Goal: Information Seeking & Learning: Learn about a topic

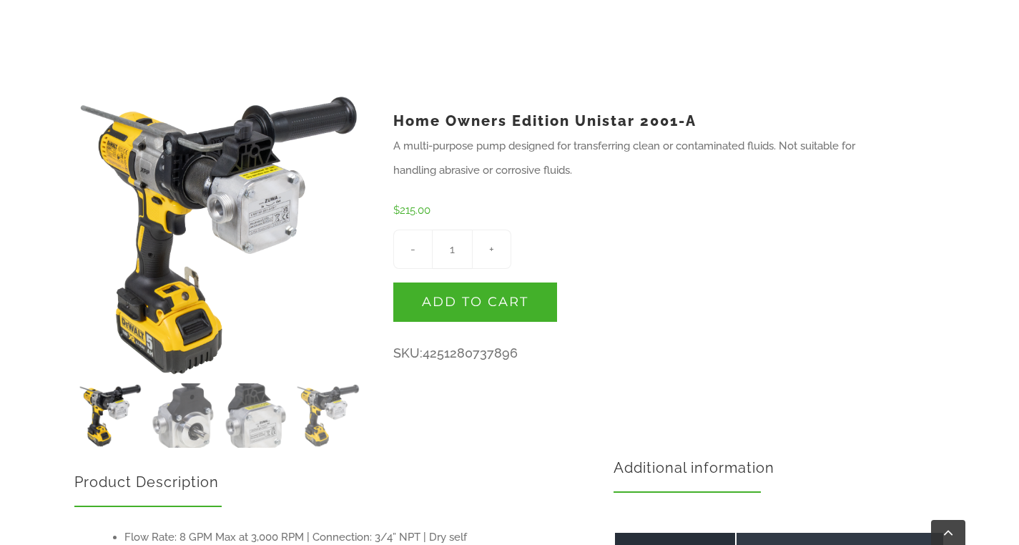
scroll to position [394, 0]
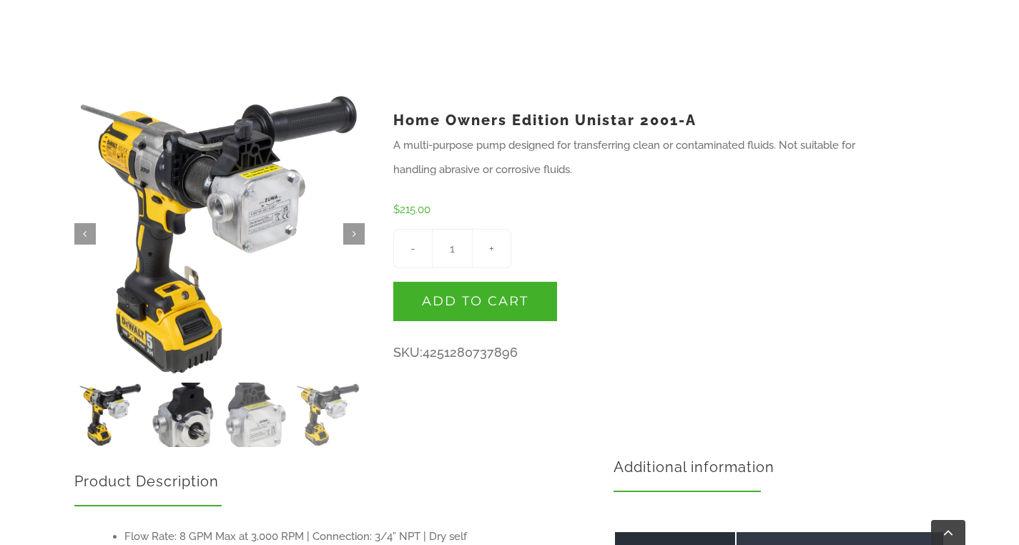
click at [189, 425] on img at bounding box center [183, 414] width 64 height 64
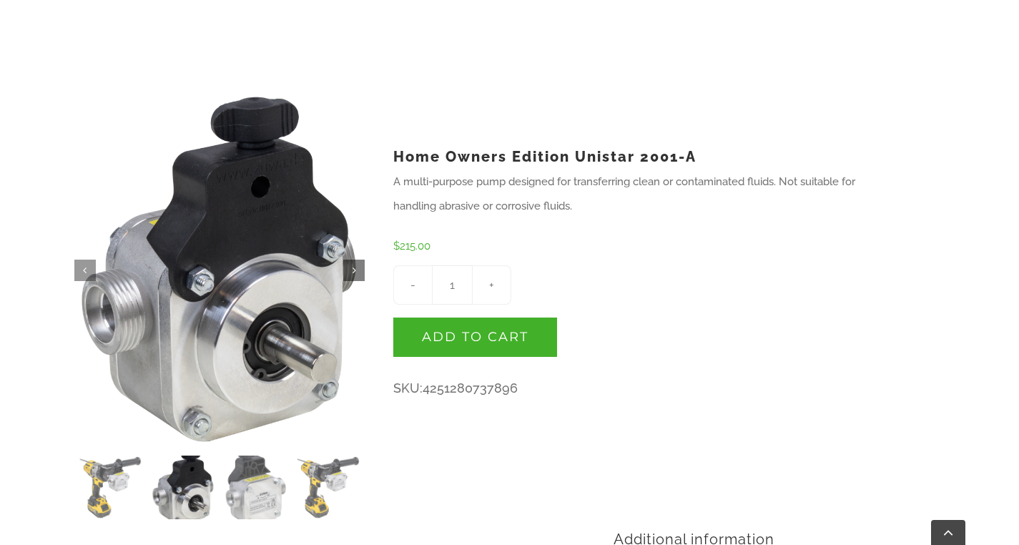
click at [353, 269] on link "" at bounding box center [353, 270] width 21 height 21
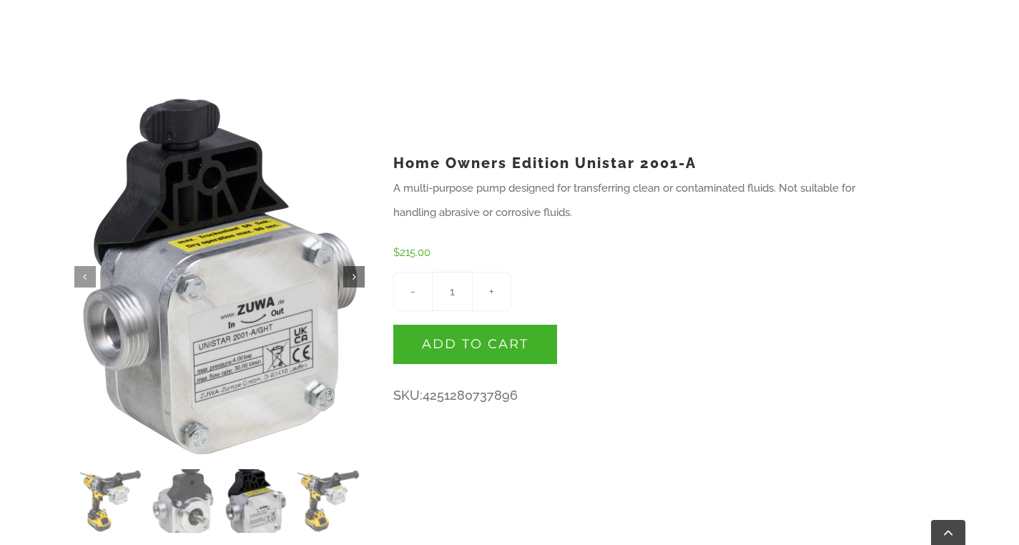
click at [353, 269] on link "" at bounding box center [353, 276] width 21 height 21
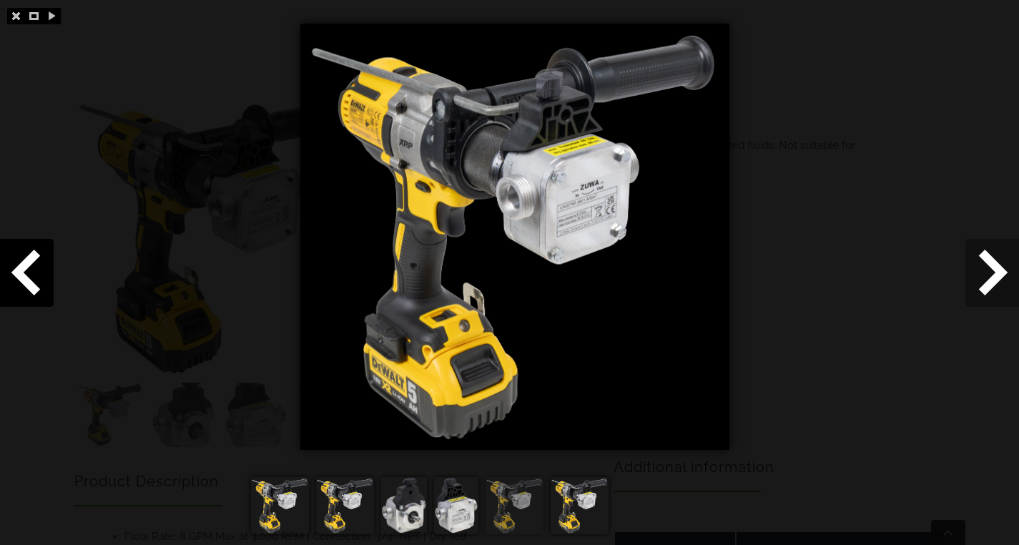
click at [990, 272] on span at bounding box center [992, 273] width 54 height 68
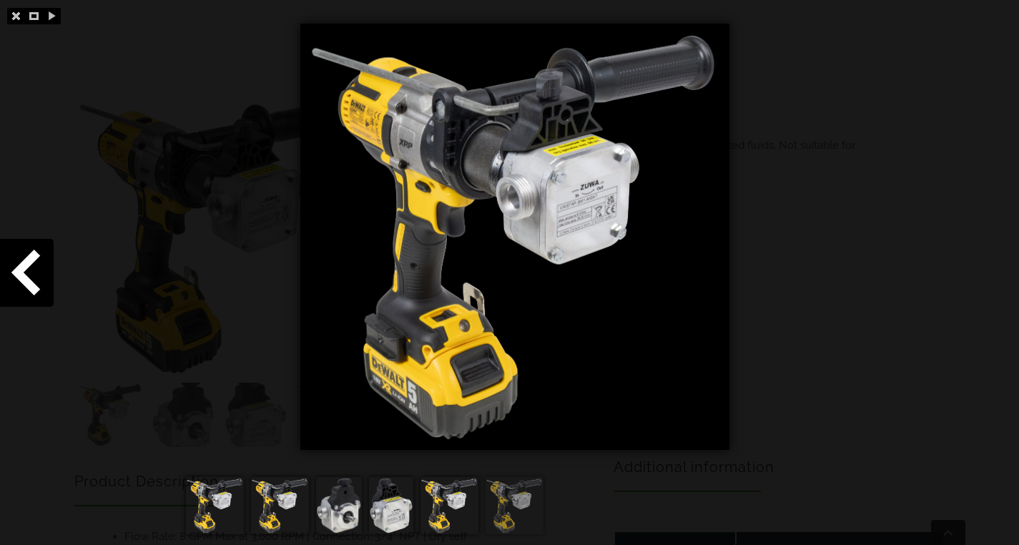
click at [990, 272] on div at bounding box center [509, 272] width 1019 height 545
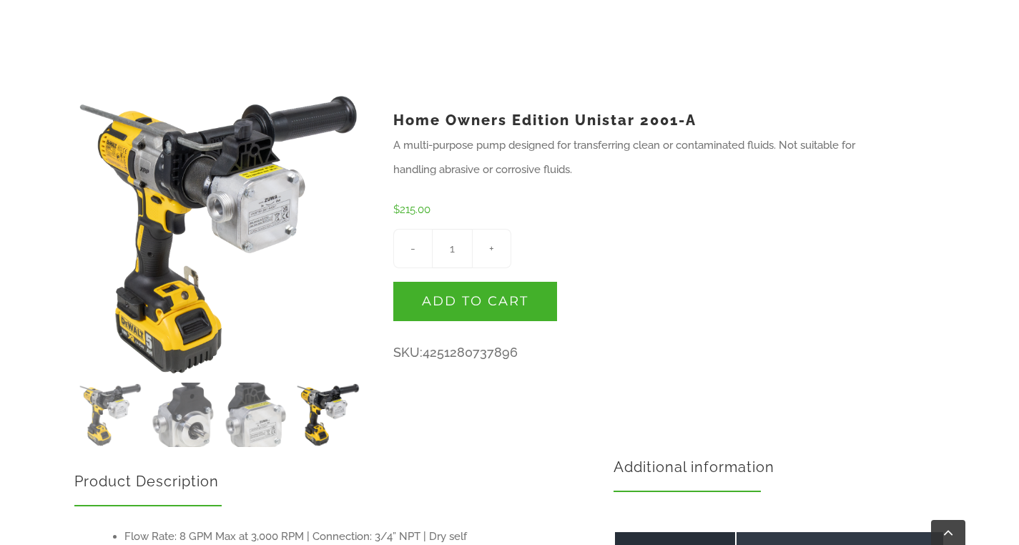
click at [990, 272] on div "  Home Owners Edition Unistar 2001-A A multi-purpose pump designed for transf…" at bounding box center [509, 242] width 1019 height 409
click at [177, 418] on img at bounding box center [183, 414] width 64 height 64
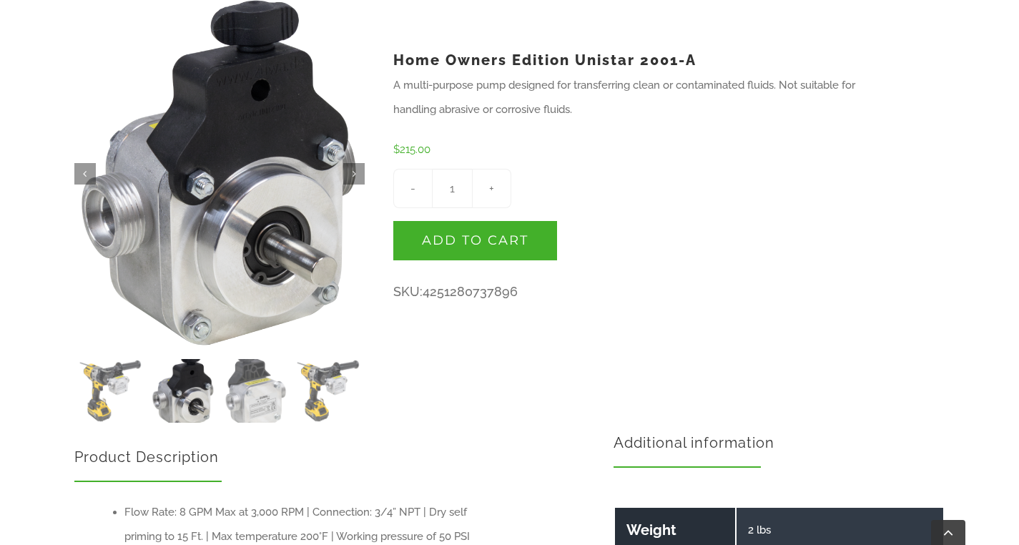
scroll to position [491, 0]
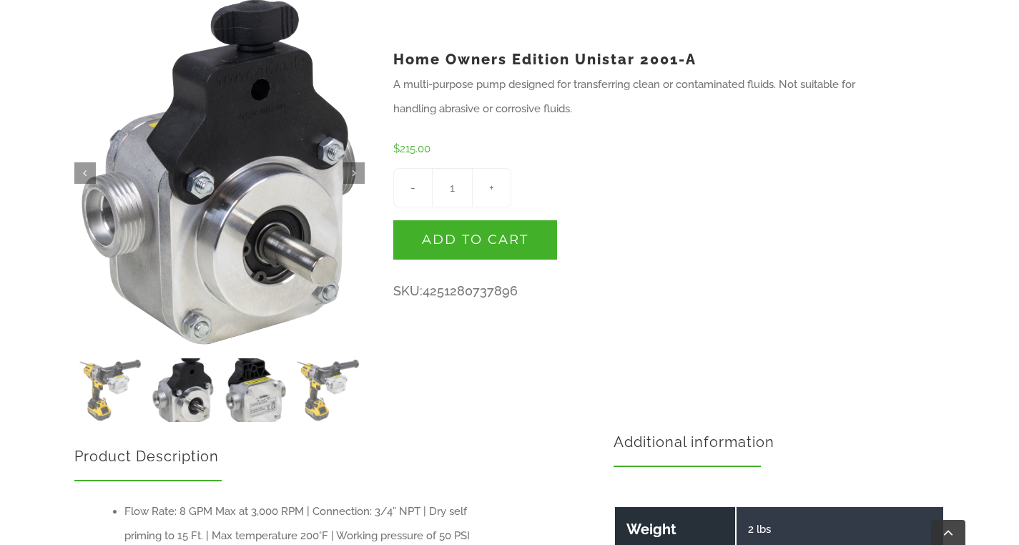
click at [259, 394] on img at bounding box center [256, 390] width 64 height 64
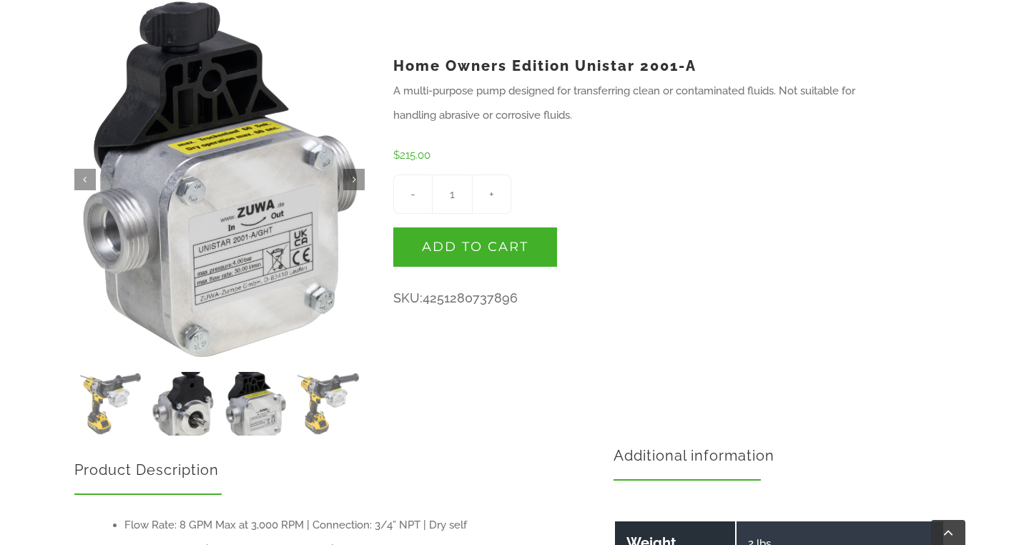
click at [192, 403] on img at bounding box center [183, 404] width 64 height 64
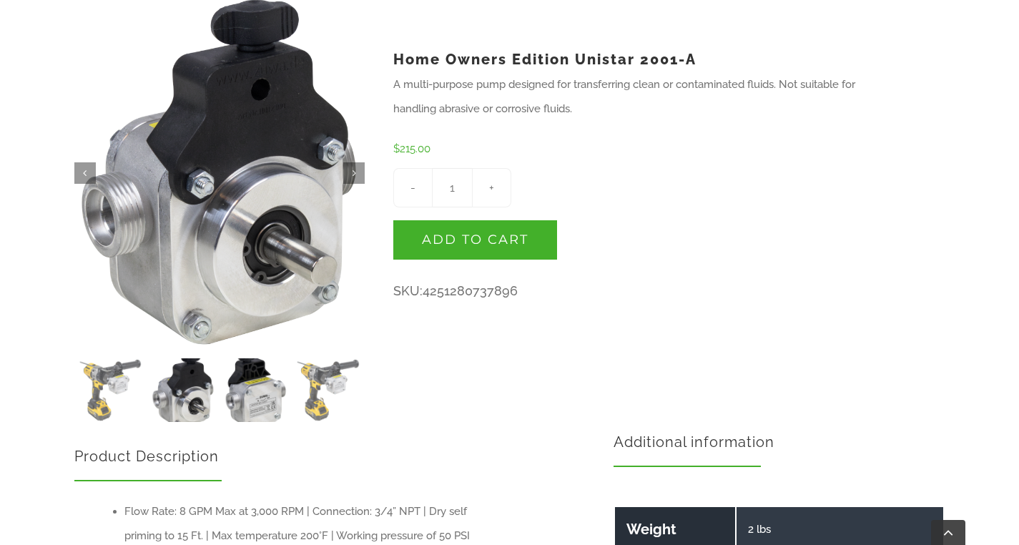
click at [266, 388] on img at bounding box center [256, 390] width 64 height 64
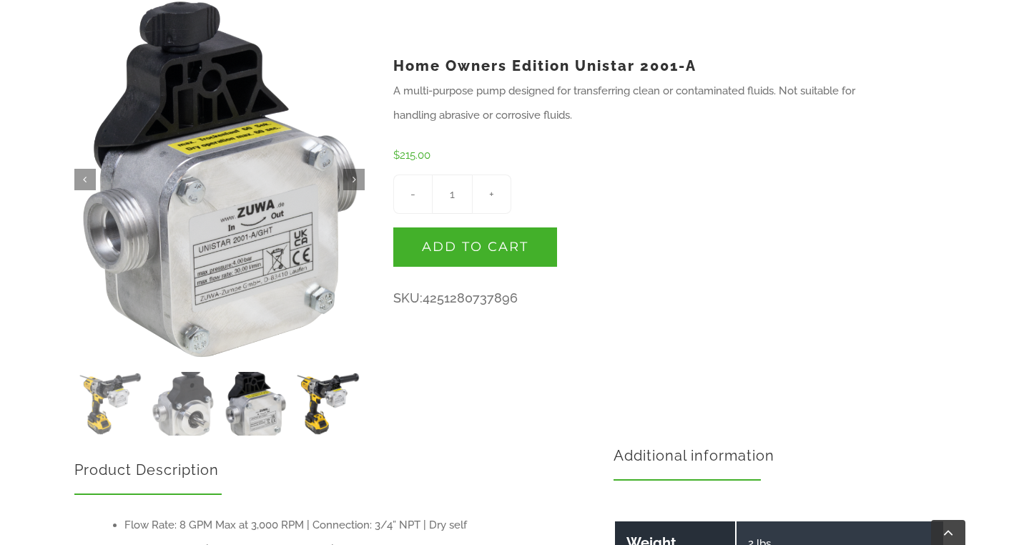
click at [327, 402] on img at bounding box center [328, 404] width 64 height 64
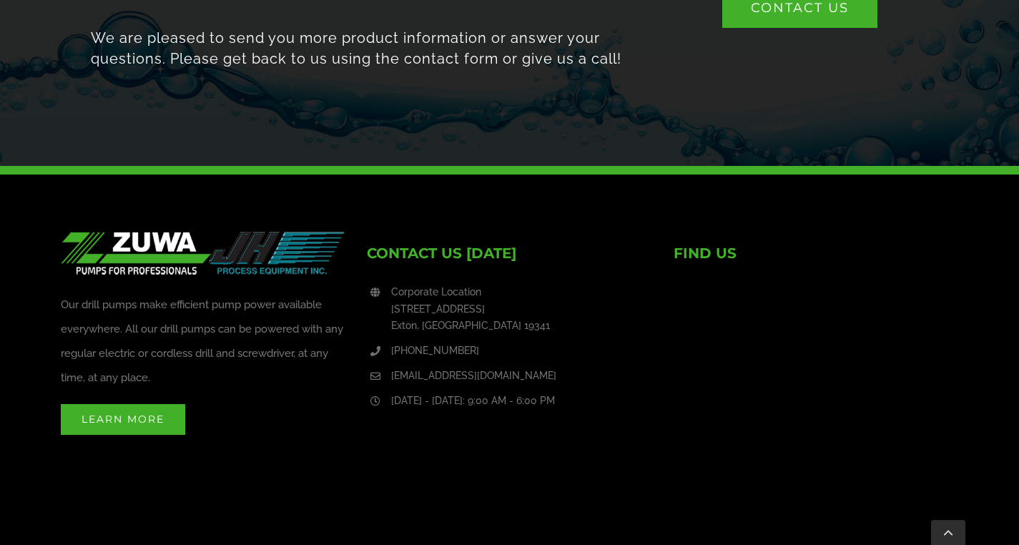
scroll to position [2835, 0]
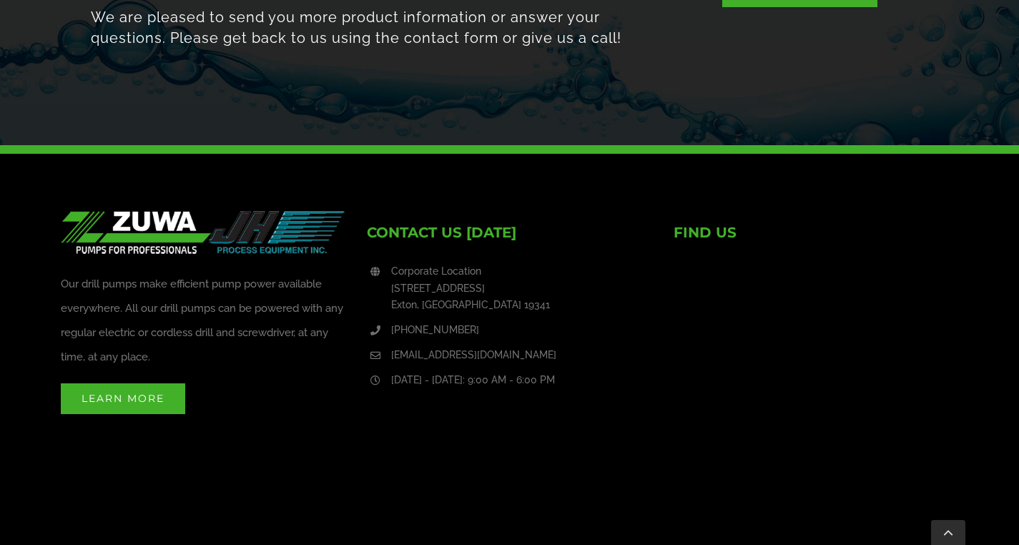
click at [375, 272] on icon at bounding box center [375, 272] width 10 height 10
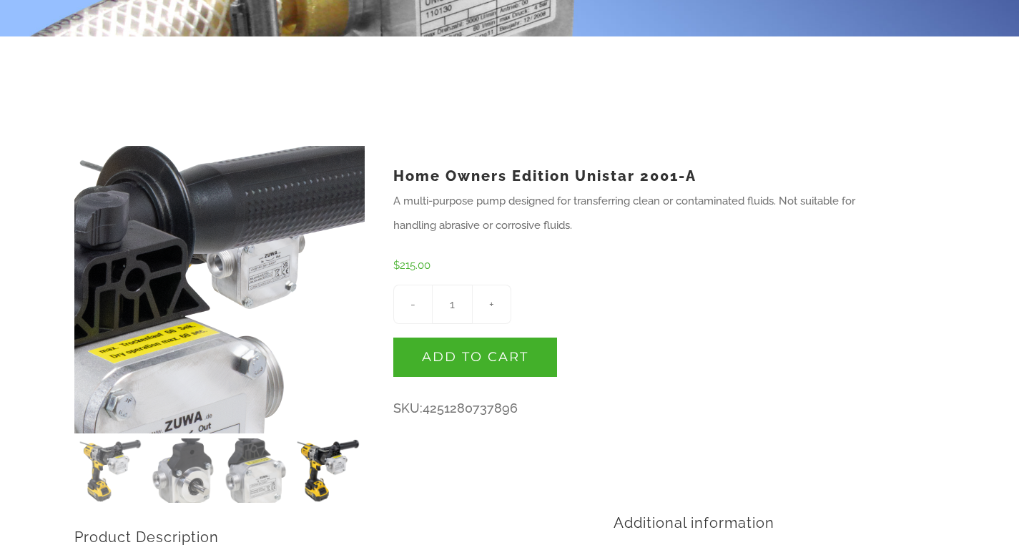
scroll to position [0, 0]
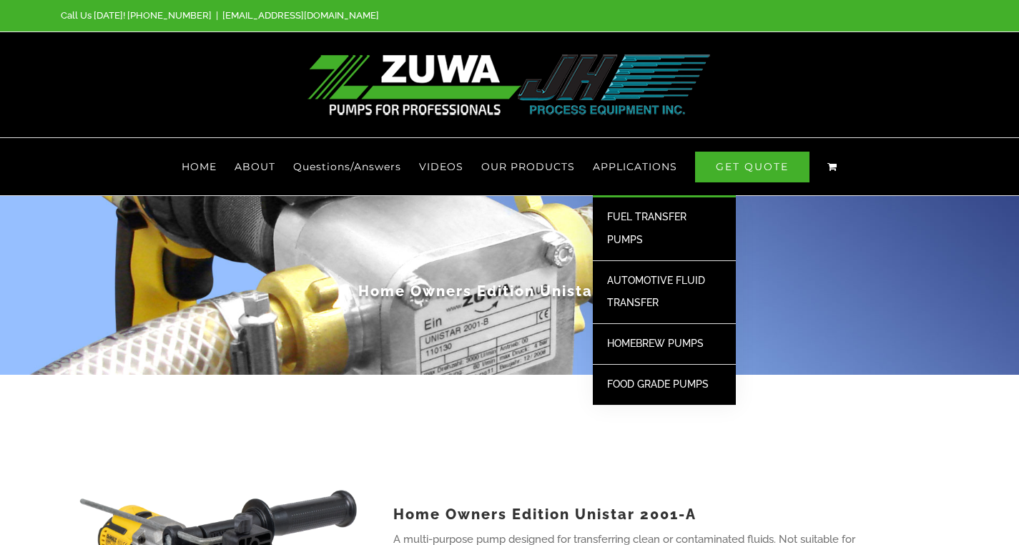
click at [643, 386] on span "FOOD GRADE PUMPS" at bounding box center [658, 383] width 102 height 11
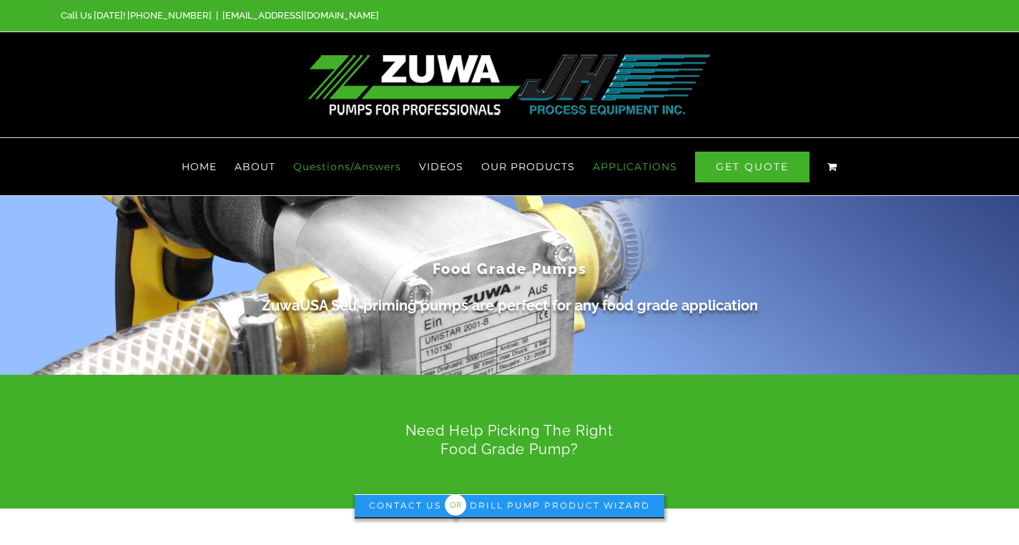
click at [338, 166] on span "Questions/Answers" at bounding box center [347, 167] width 108 height 10
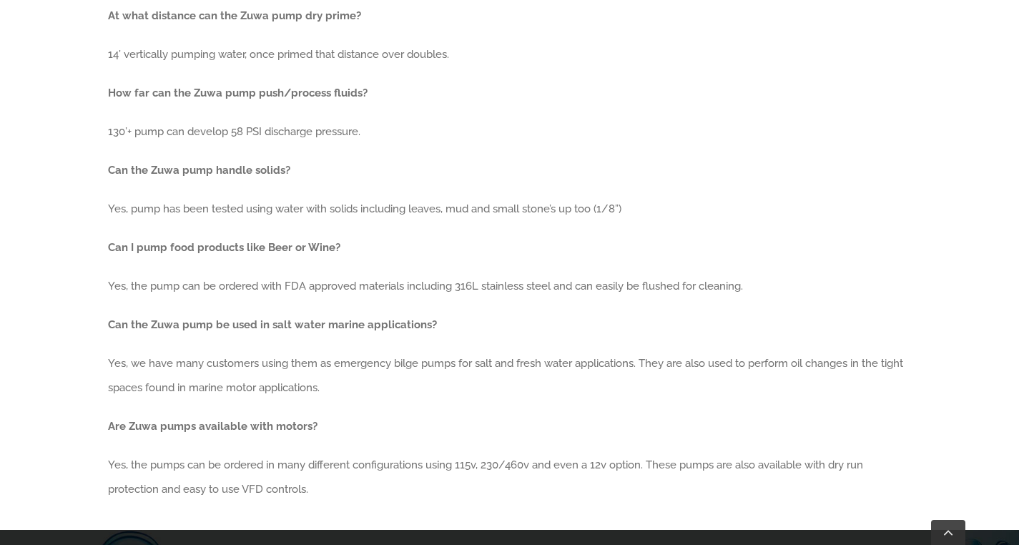
scroll to position [891, 0]
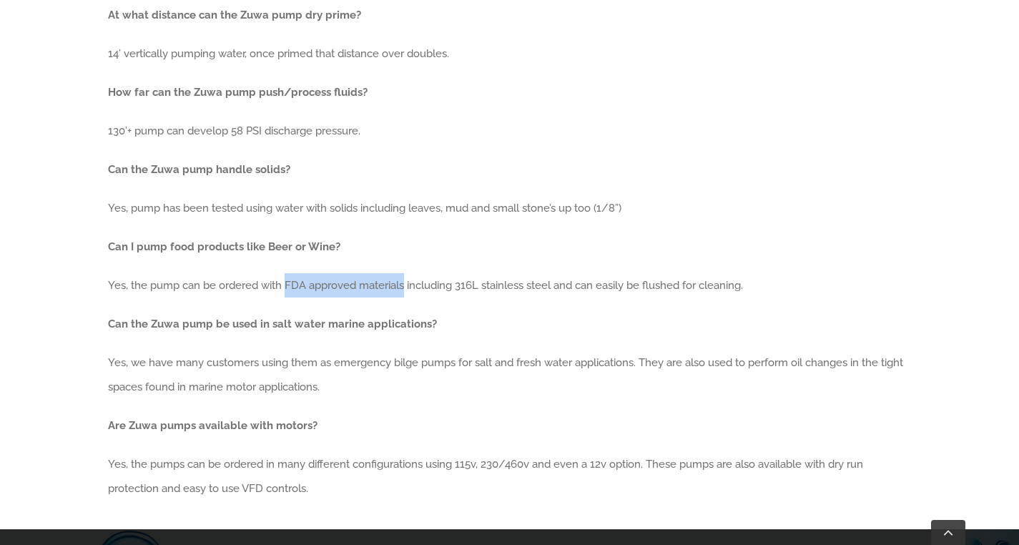
drag, startPoint x: 285, startPoint y: 288, endPoint x: 405, endPoint y: 290, distance: 120.1
click at [405, 290] on p "Yes, the pump can be ordered with FDA approved materials including 316L stainle…" at bounding box center [509, 285] width 803 height 24
copy p "FDA approved materials"
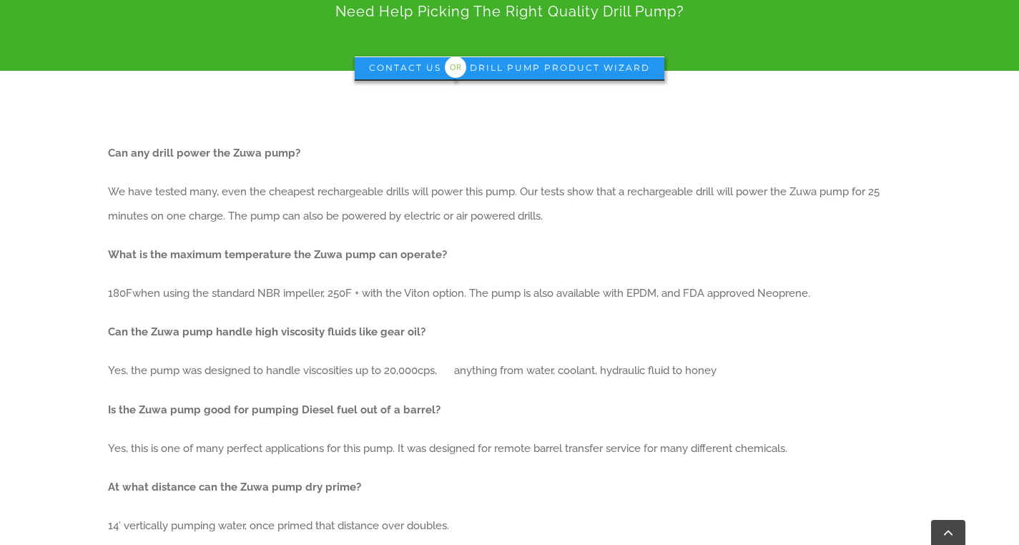
scroll to position [0, 0]
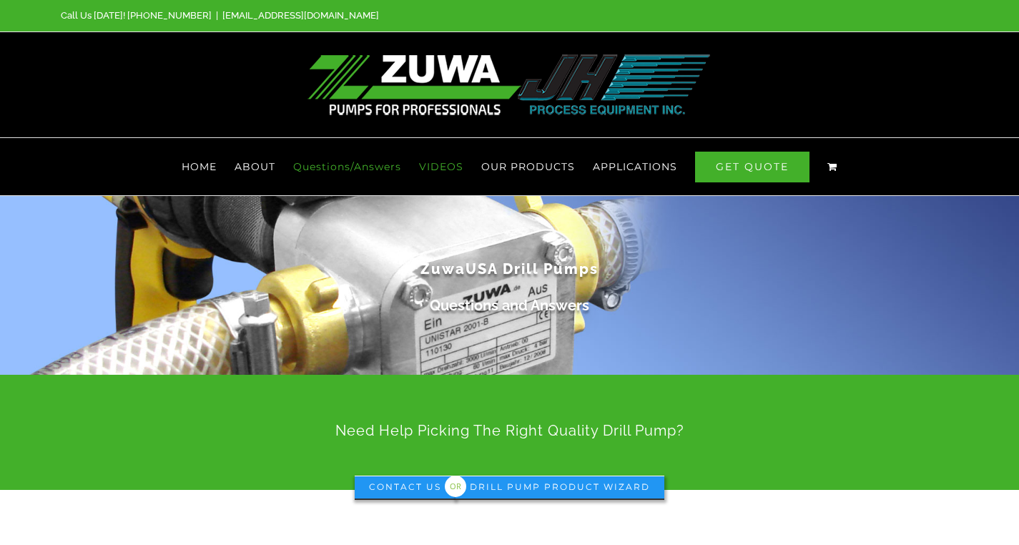
click at [438, 166] on span "VIDEOS" at bounding box center [441, 167] width 44 height 10
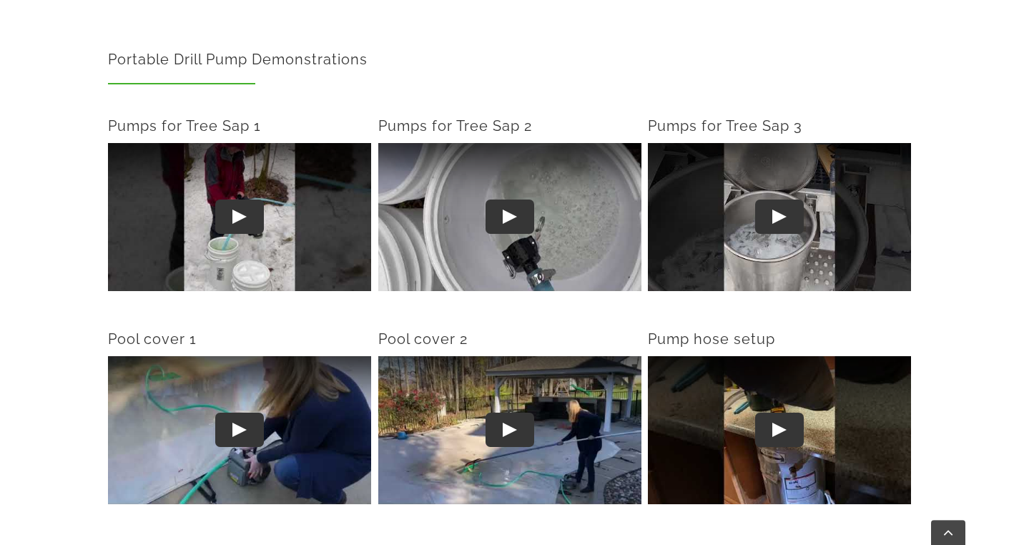
scroll to position [540, 0]
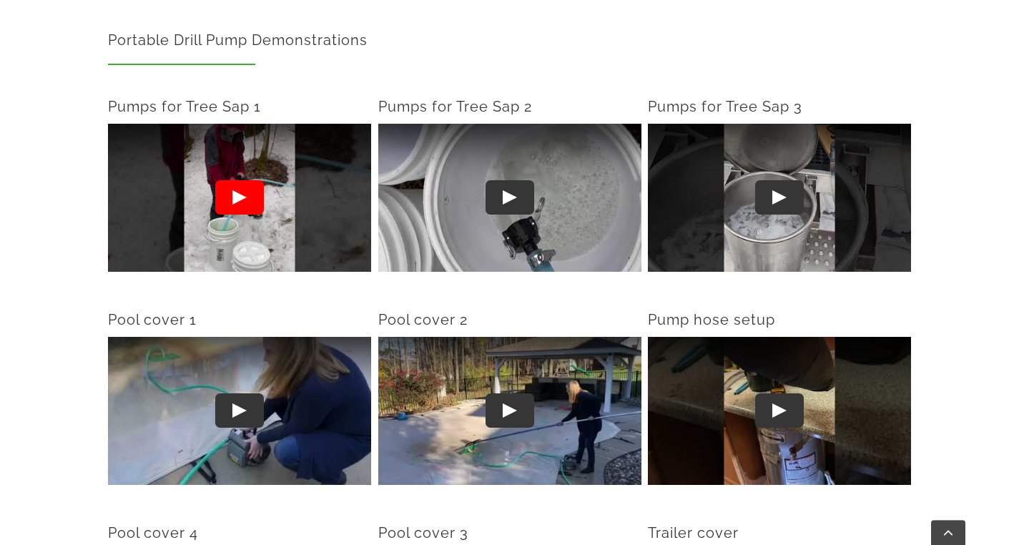
click at [246, 196] on button "Play" at bounding box center [239, 197] width 49 height 34
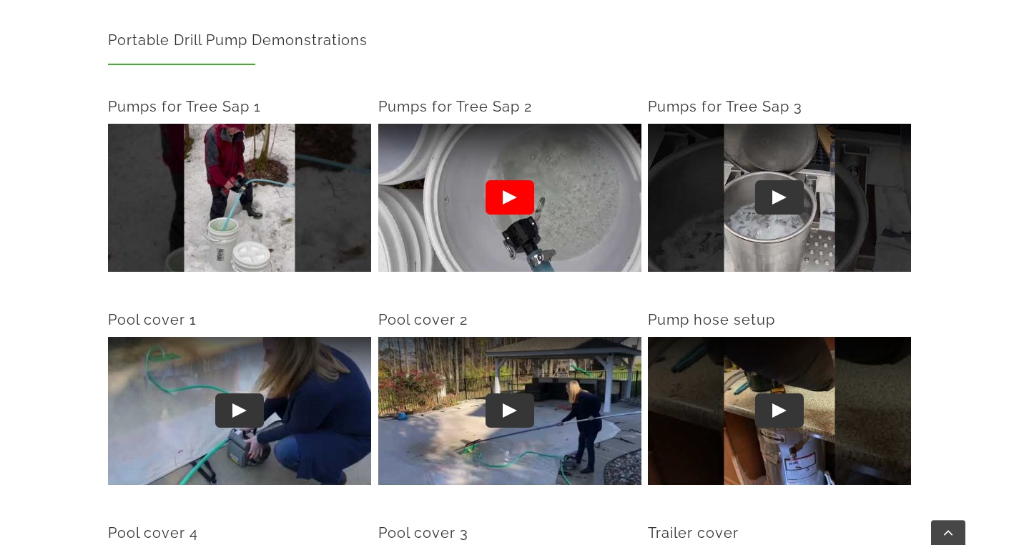
click at [588, 199] on lite-youtube "Play" at bounding box center [509, 198] width 263 height 148
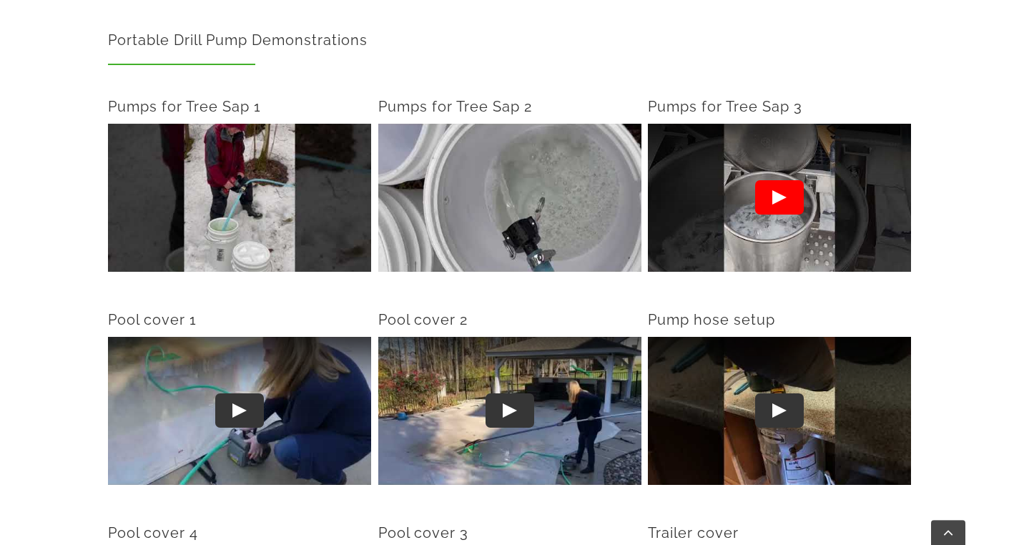
click at [780, 193] on button "Play" at bounding box center [779, 197] width 49 height 34
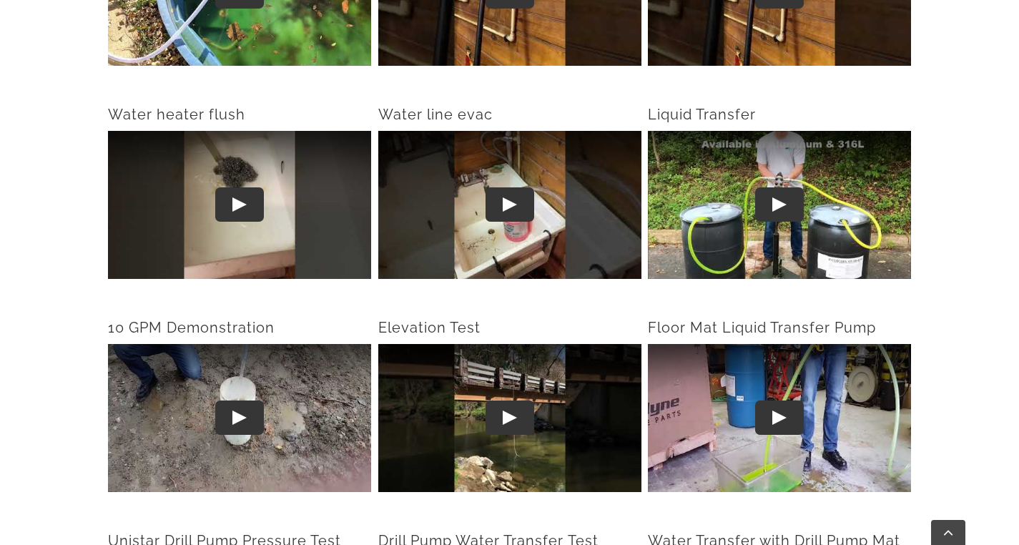
scroll to position [1419, 0]
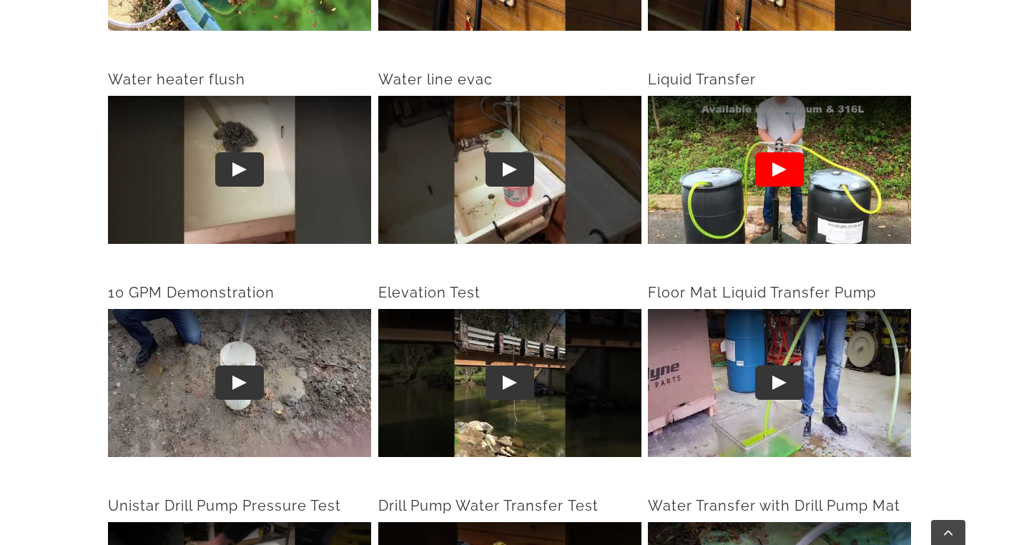
click at [786, 171] on button "Play" at bounding box center [779, 170] width 49 height 34
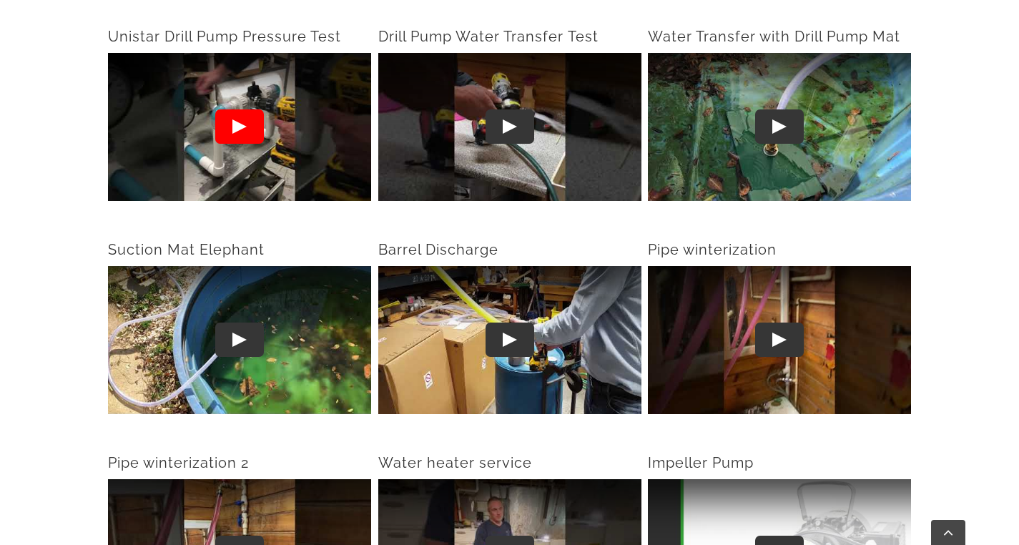
scroll to position [1889, 0]
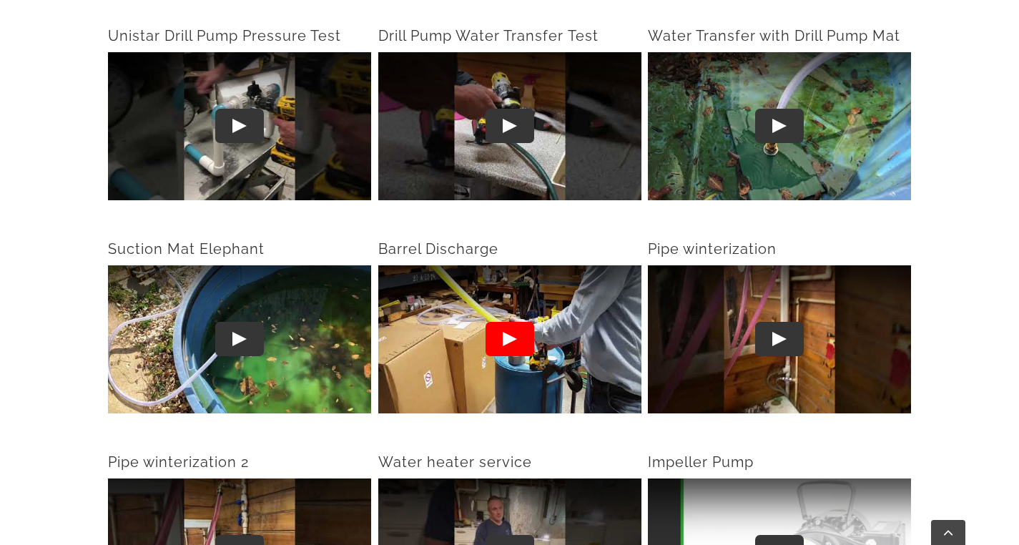
click at [514, 337] on button "Play" at bounding box center [509, 339] width 49 height 34
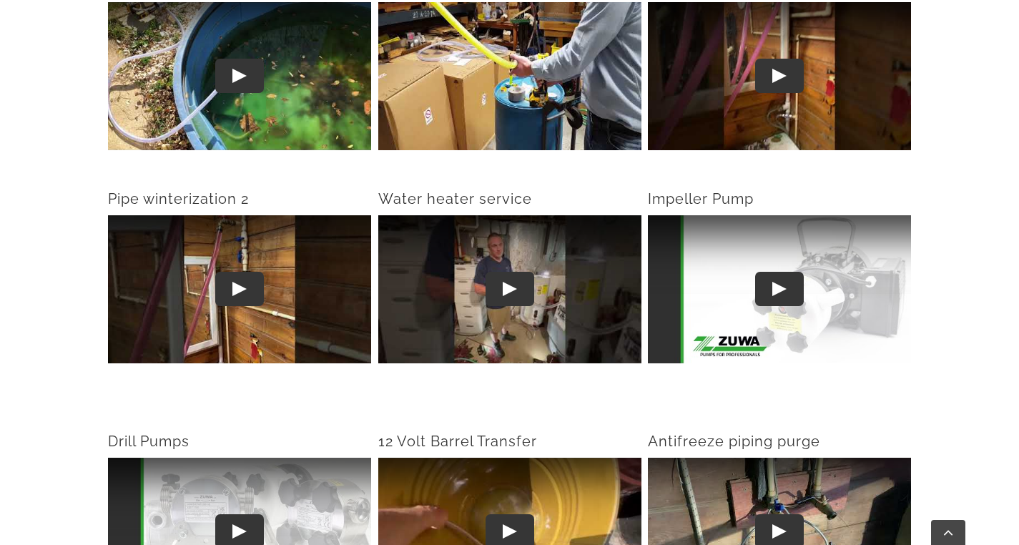
scroll to position [2155, 0]
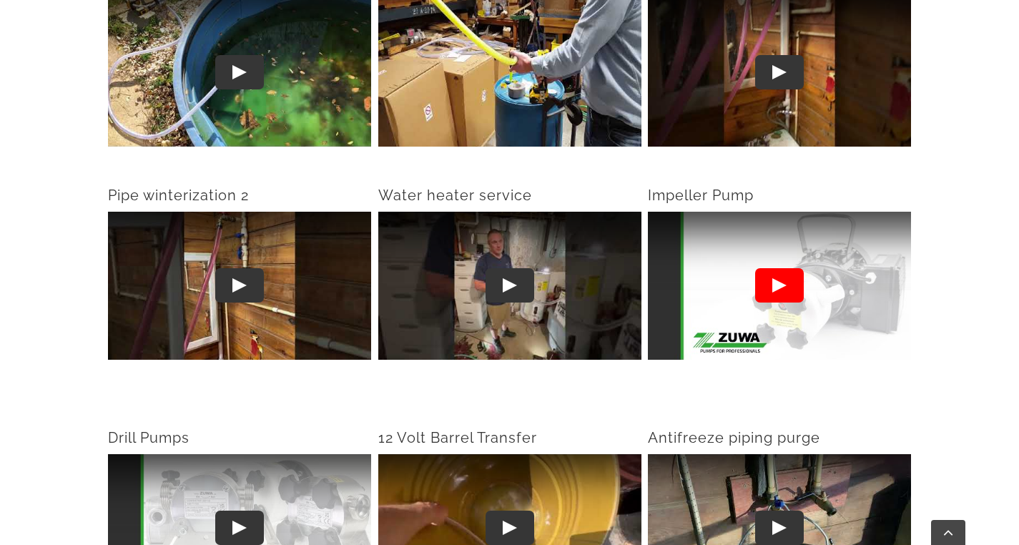
click at [776, 283] on button "Play" at bounding box center [779, 286] width 49 height 34
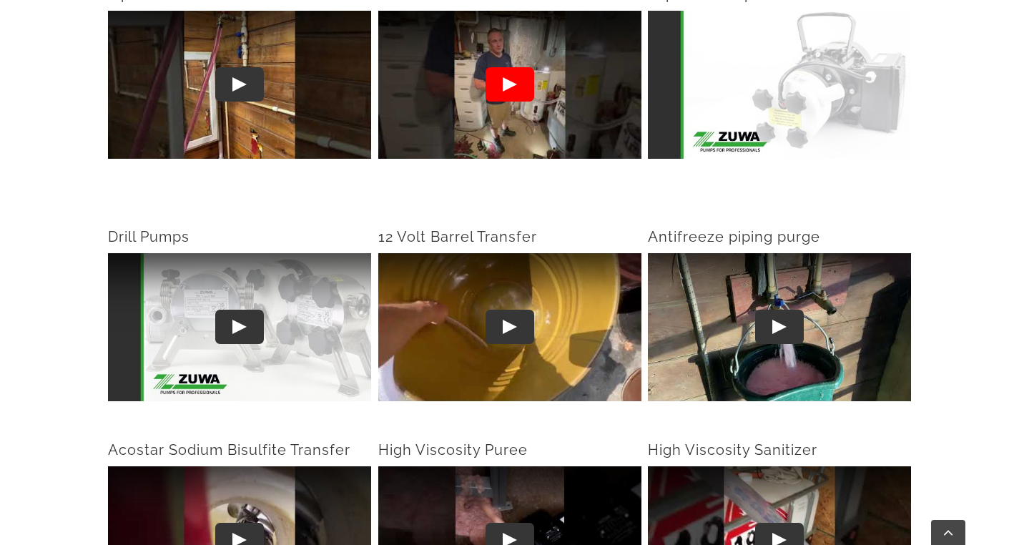
scroll to position [2357, 0]
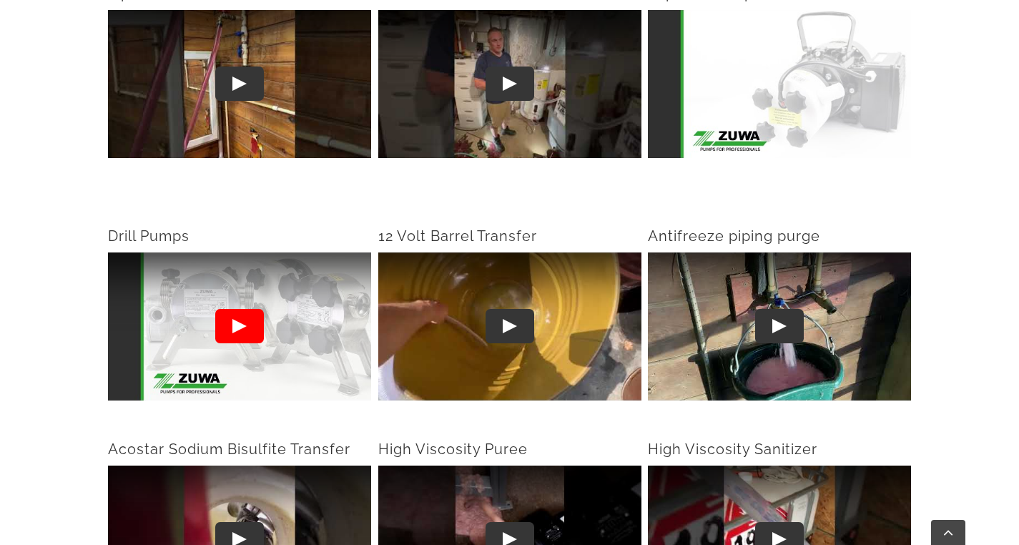
click at [234, 327] on button "Play" at bounding box center [239, 327] width 49 height 34
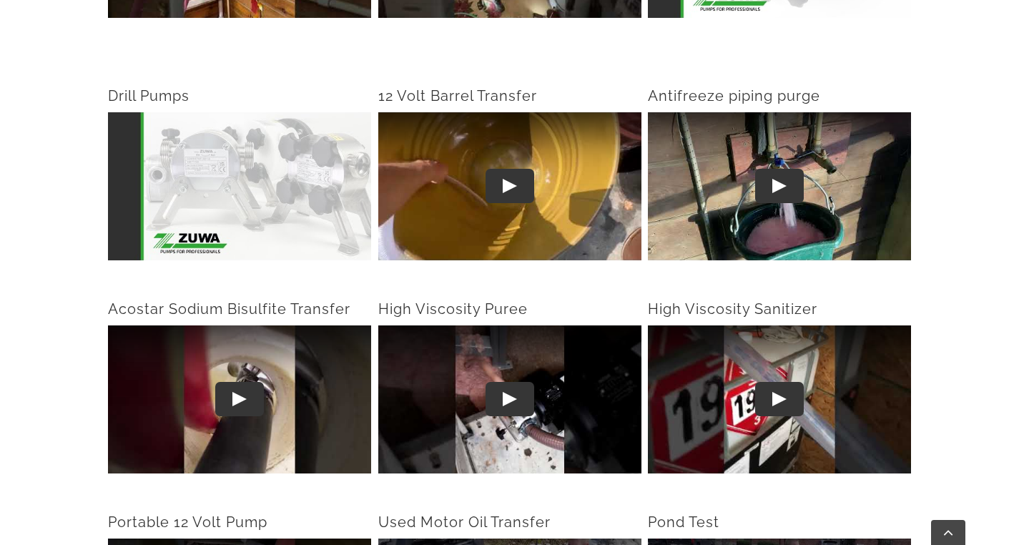
scroll to position [2501, 0]
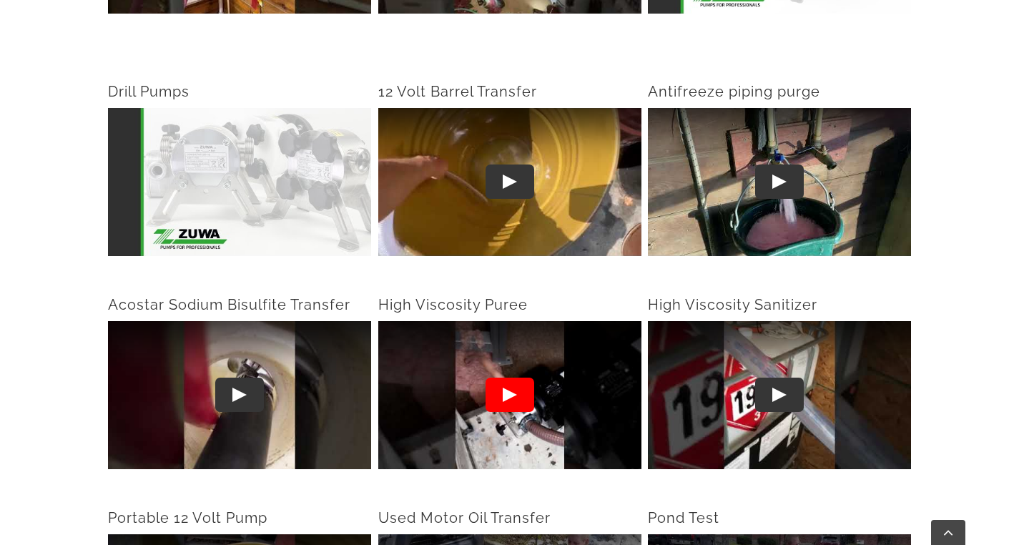
click at [503, 402] on button "Play" at bounding box center [509, 394] width 49 height 34
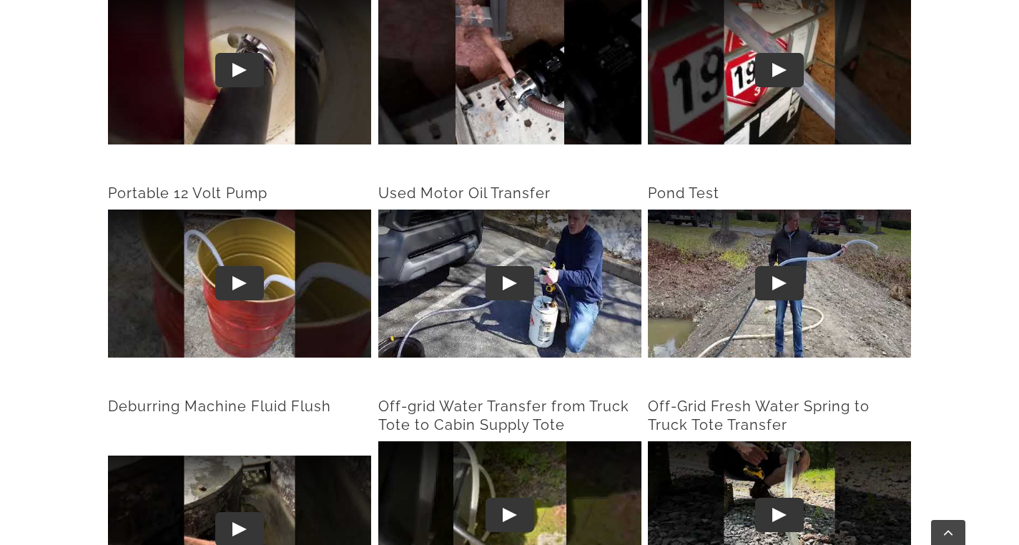
scroll to position [2827, 0]
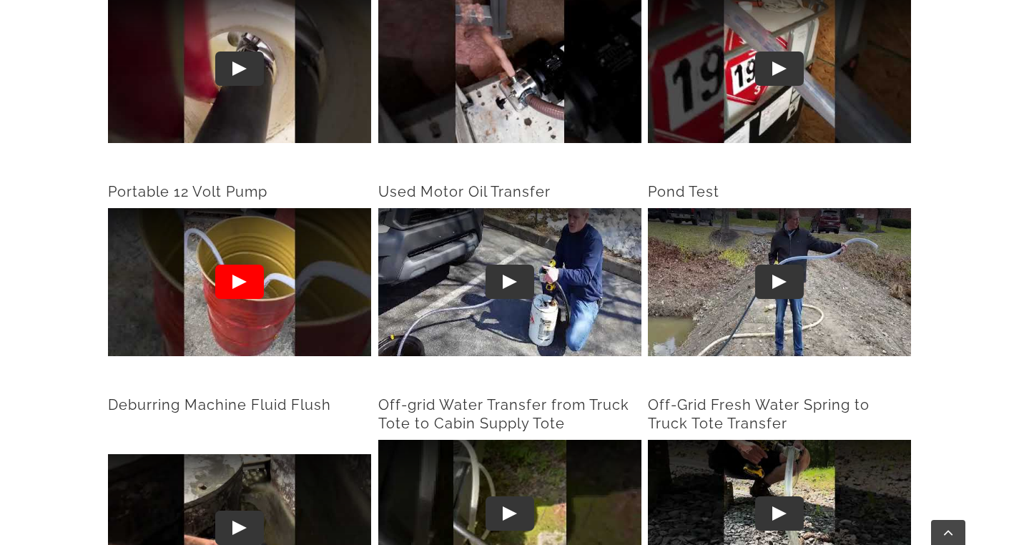
click at [232, 277] on button "Play" at bounding box center [239, 282] width 49 height 34
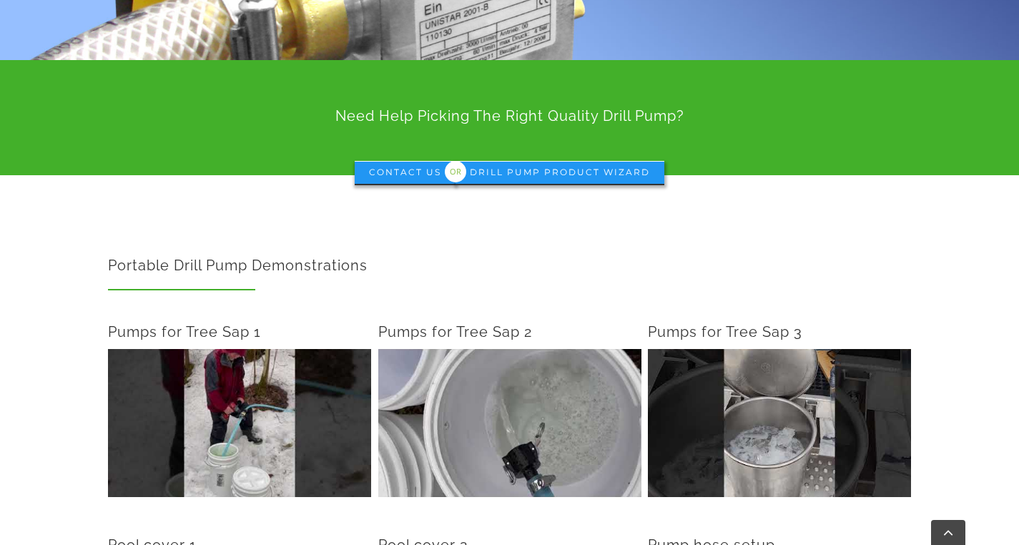
scroll to position [0, 0]
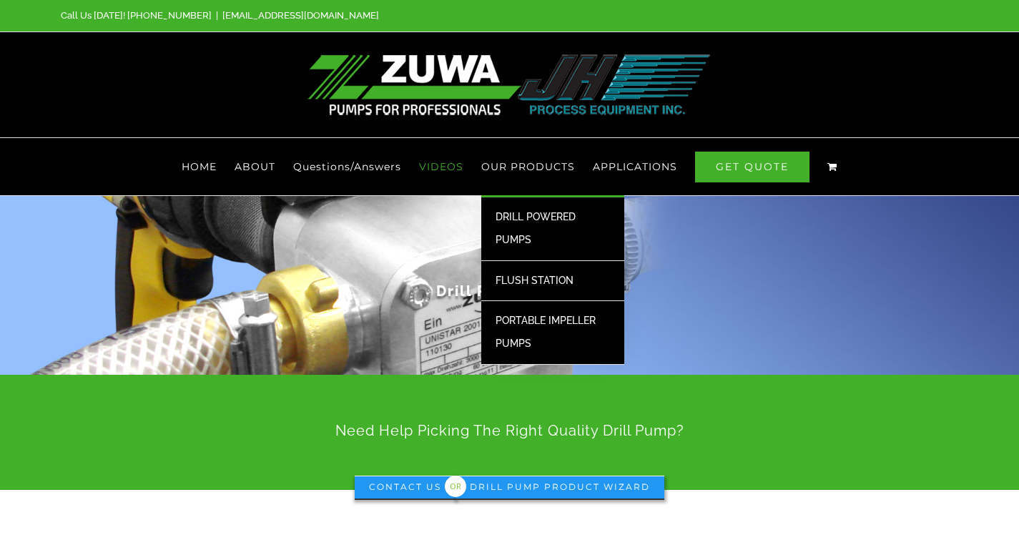
click at [525, 279] on span "FLUSH STATION" at bounding box center [534, 280] width 78 height 11
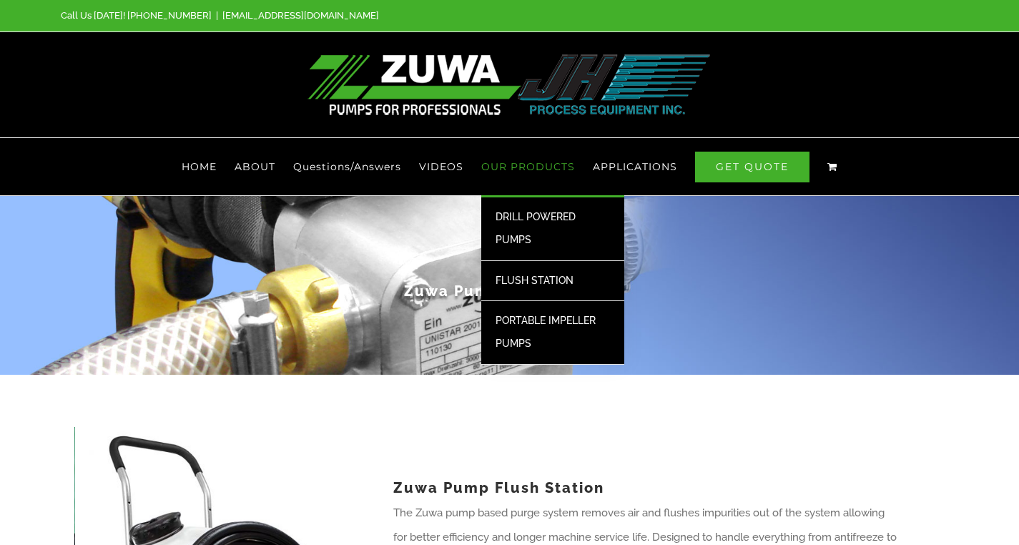
click at [515, 324] on span "PORTABLE IMPELLER PUMPS" at bounding box center [545, 332] width 100 height 34
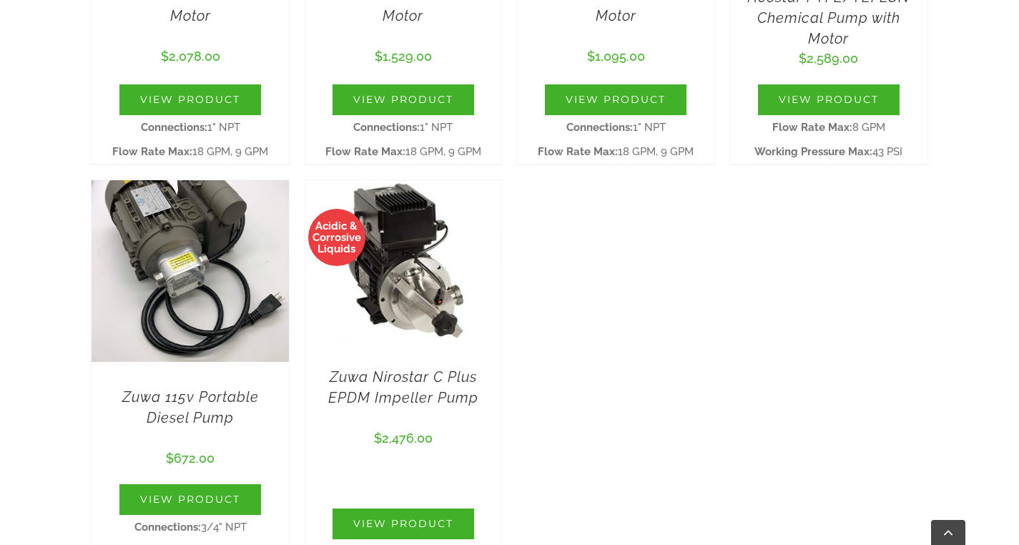
scroll to position [796, 0]
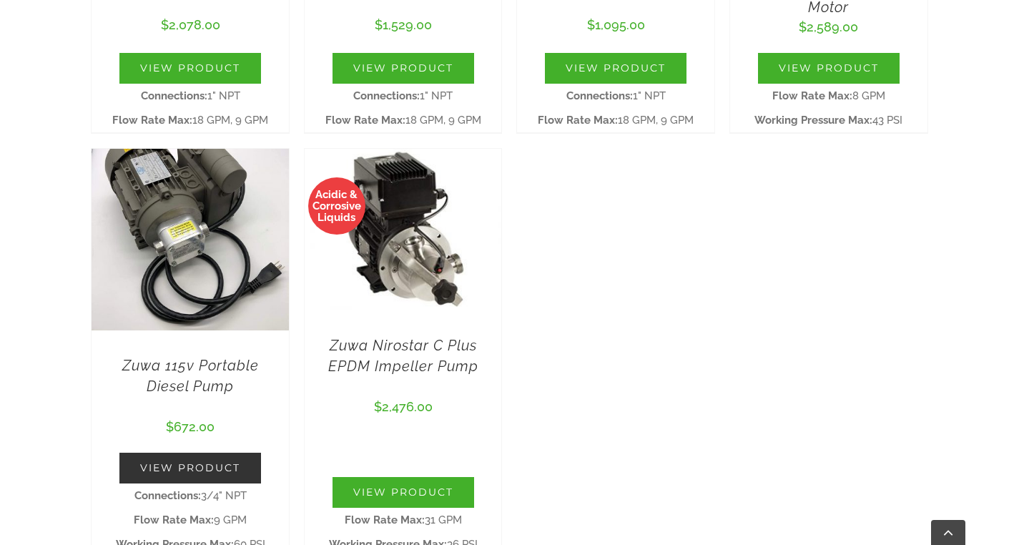
click at [192, 471] on link "View Product" at bounding box center [190, 468] width 142 height 31
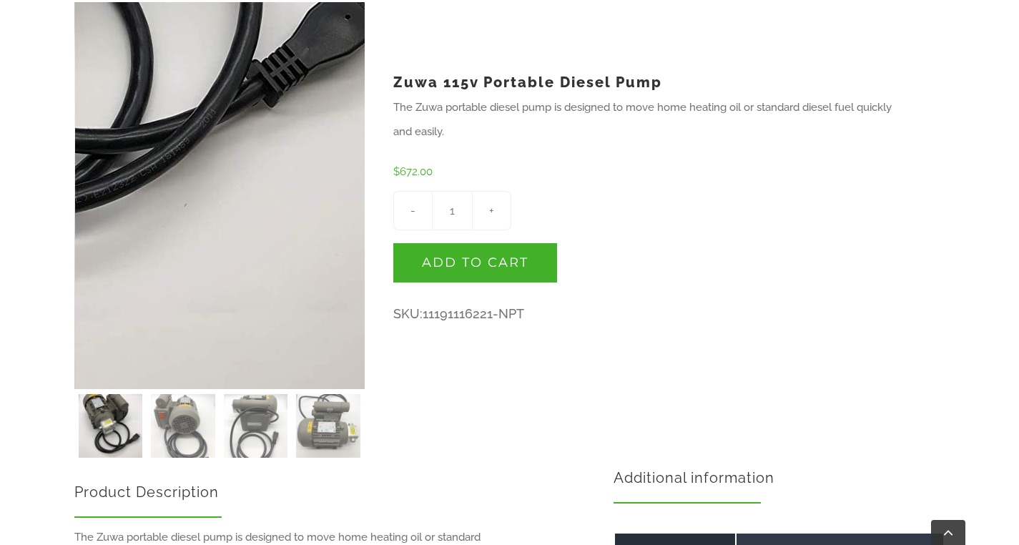
scroll to position [415, 0]
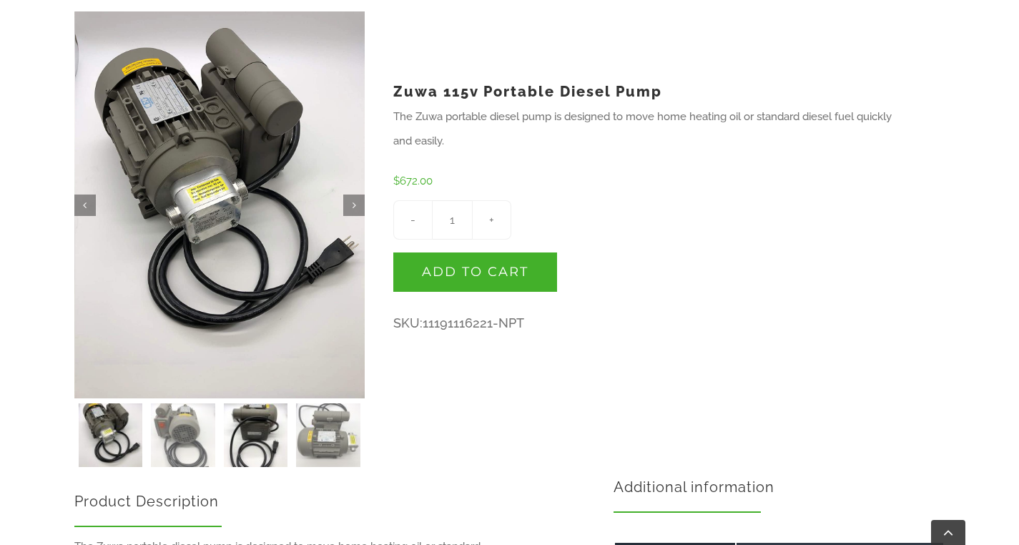
click at [262, 428] on img at bounding box center [256, 435] width 64 height 64
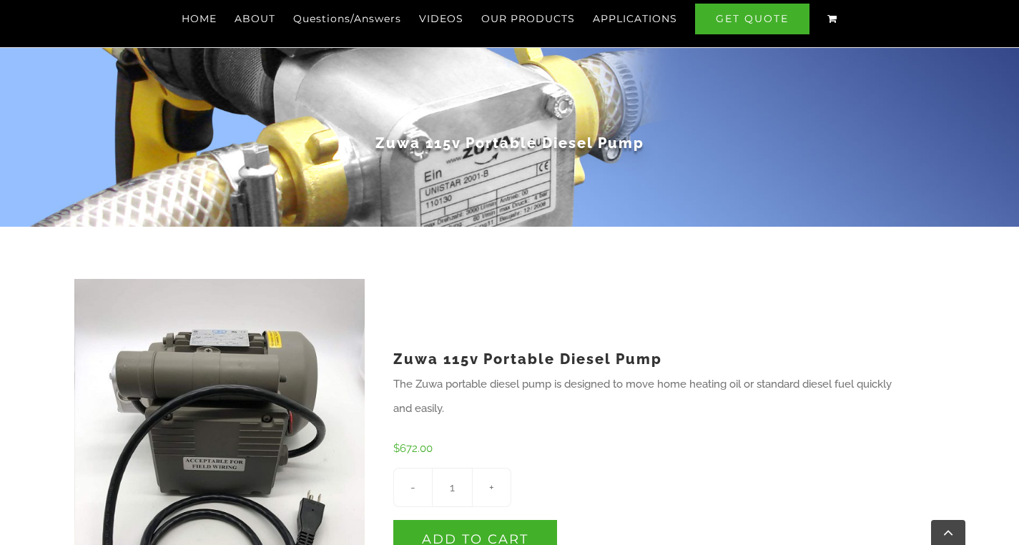
scroll to position [0, 0]
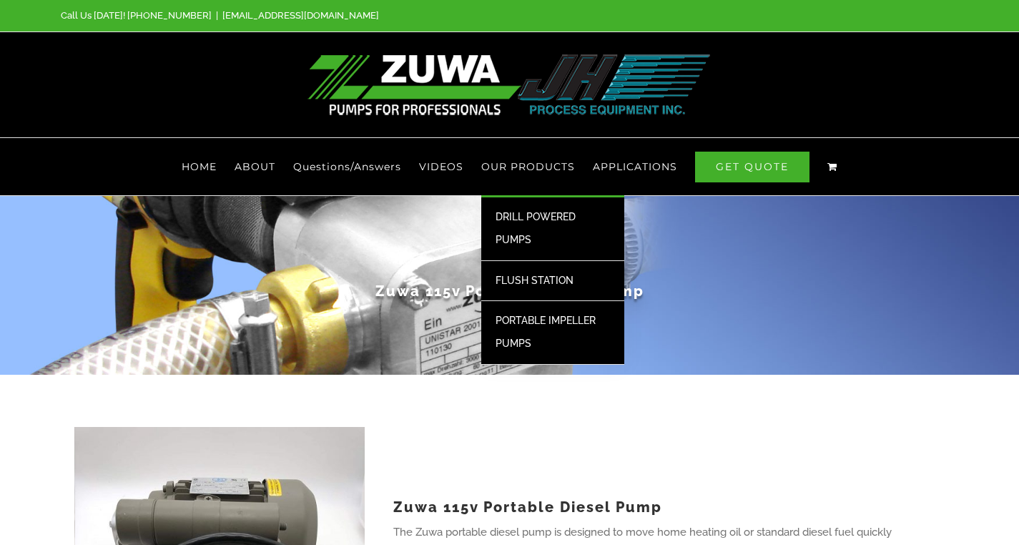
click at [524, 213] on span "DRILL POWERED PUMPS" at bounding box center [535, 228] width 80 height 34
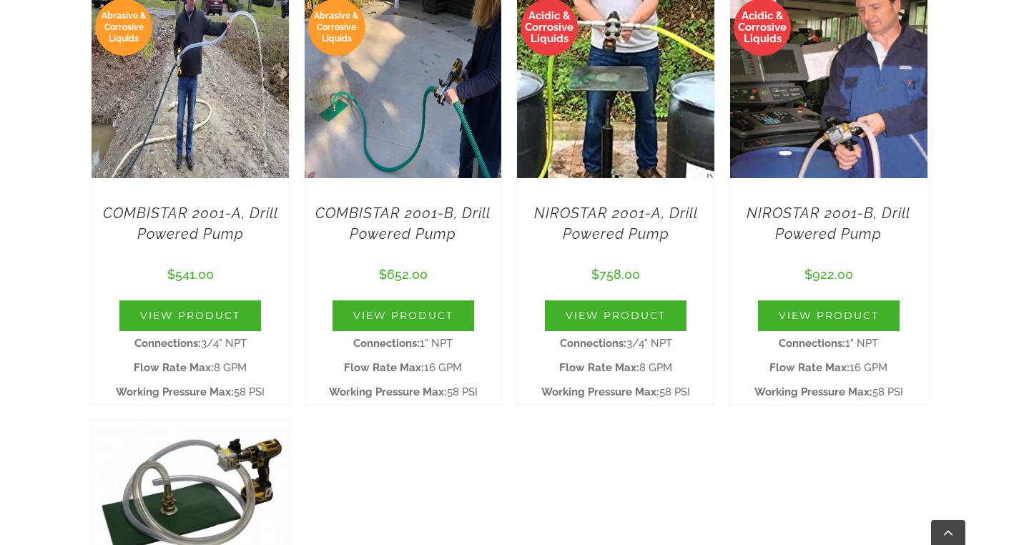
scroll to position [983, 0]
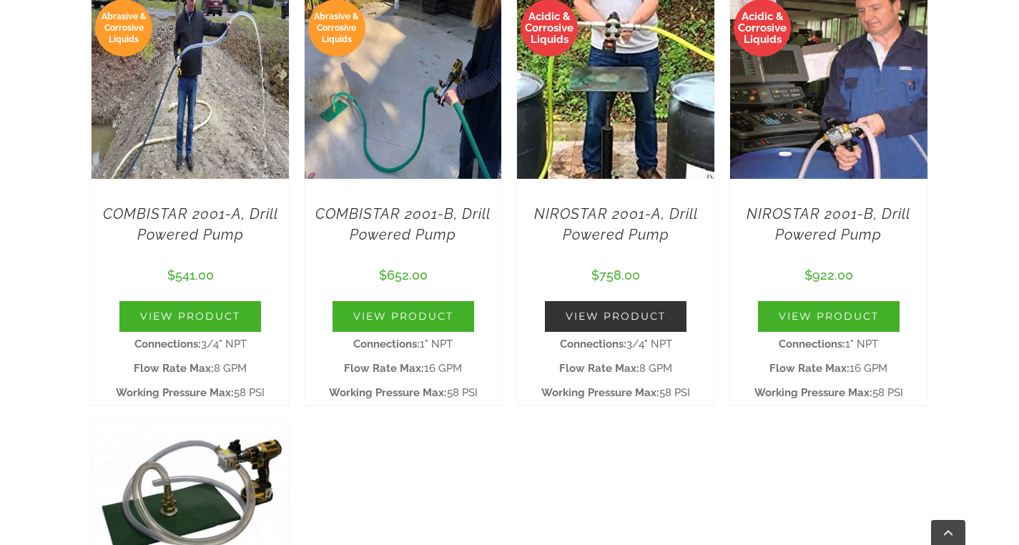
click at [619, 320] on link "View Product" at bounding box center [616, 316] width 142 height 31
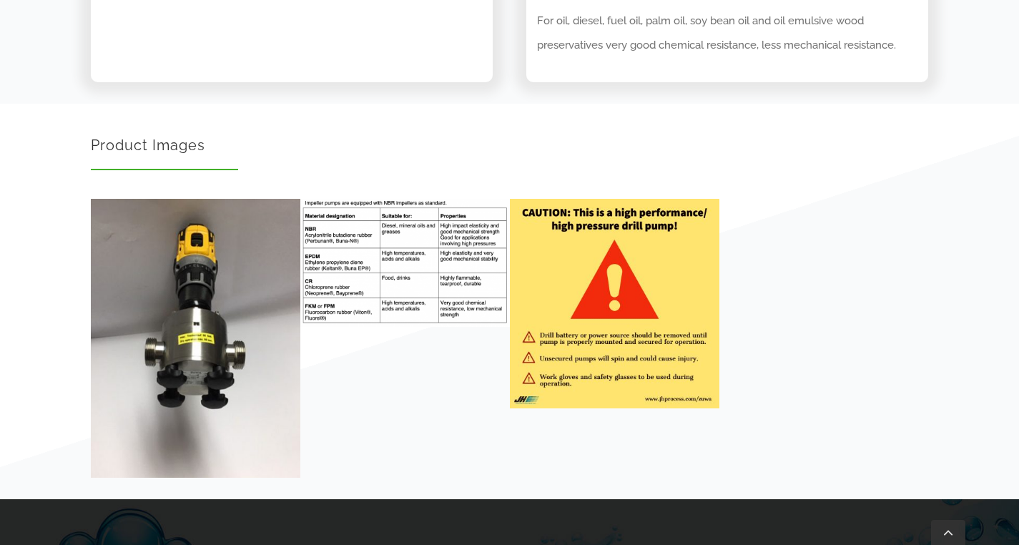
scroll to position [2271, 0]
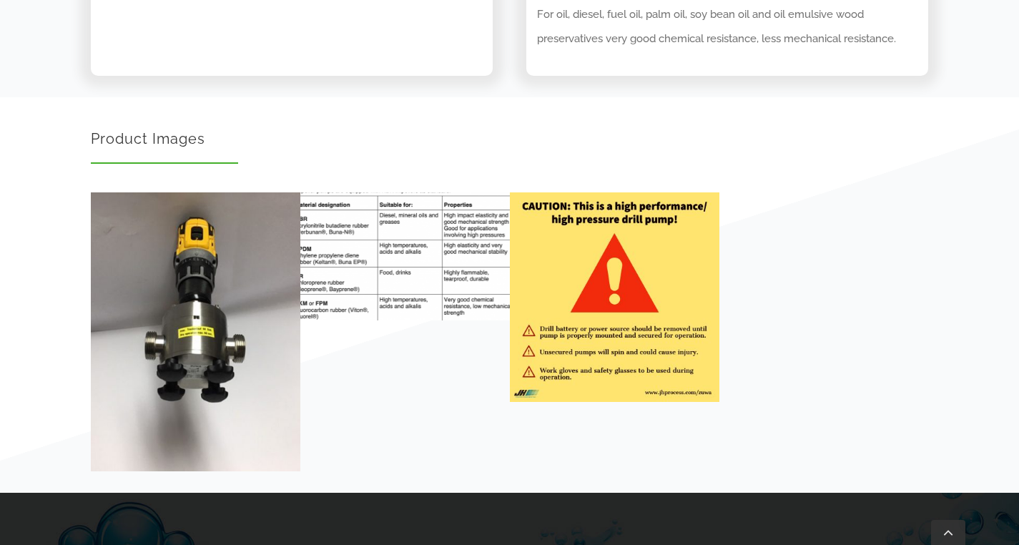
click at [420, 251] on img "03c302_a7feae04218a4fe5aa30e4f55fb8ad4e_mv2" at bounding box center [405, 256] width 230 height 140
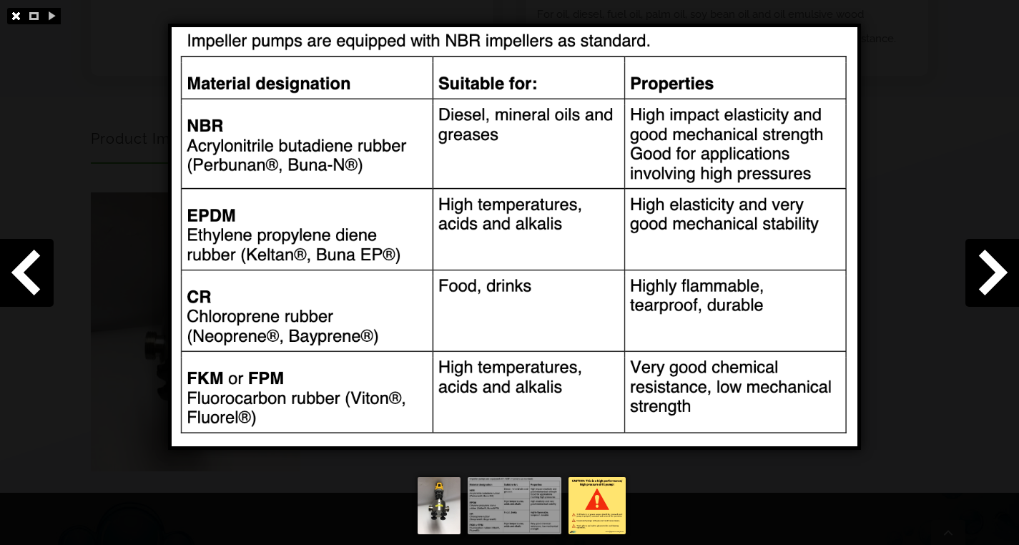
click at [13, 14] on link at bounding box center [16, 16] width 18 height 16
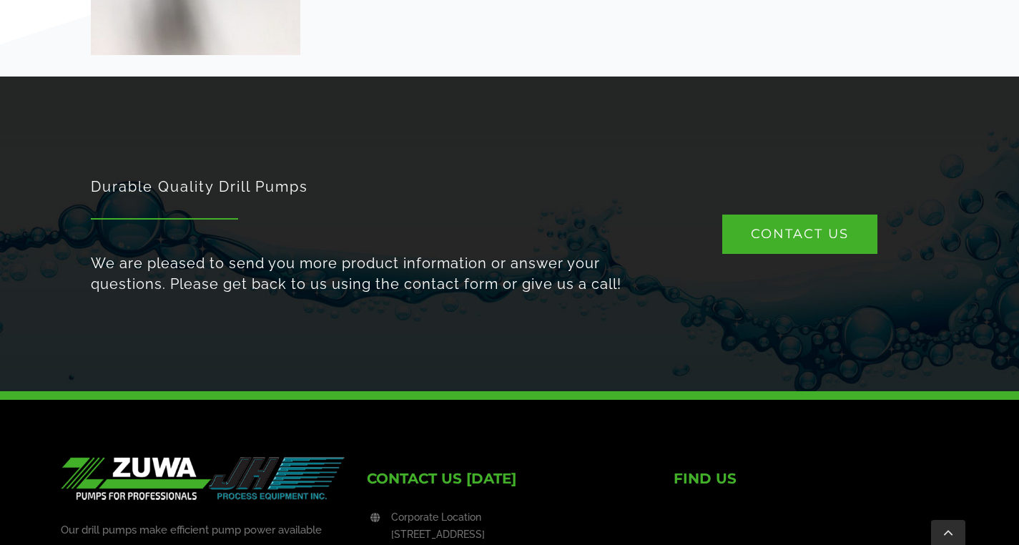
scroll to position [2795, 0]
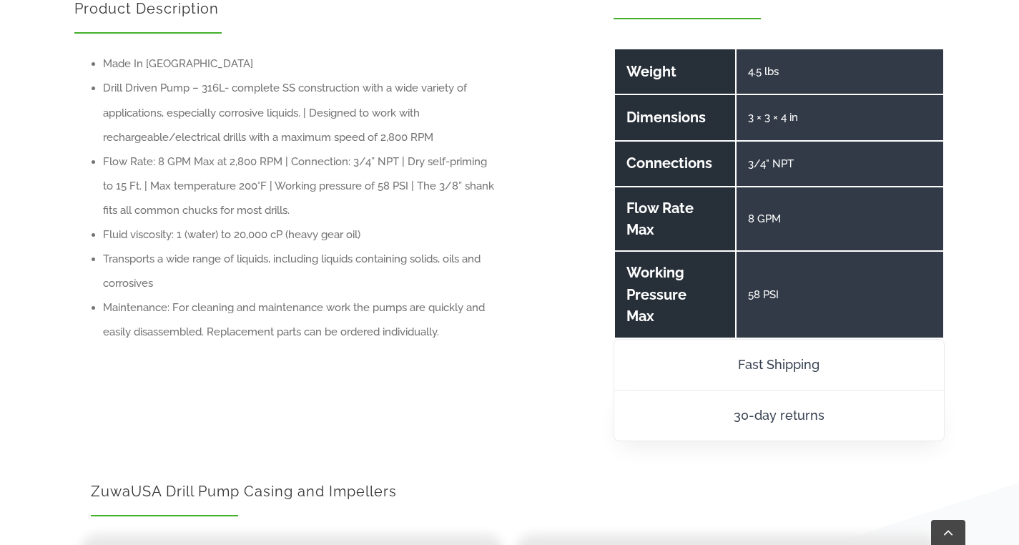
scroll to position [1059, 0]
